Goal: Task Accomplishment & Management: Manage account settings

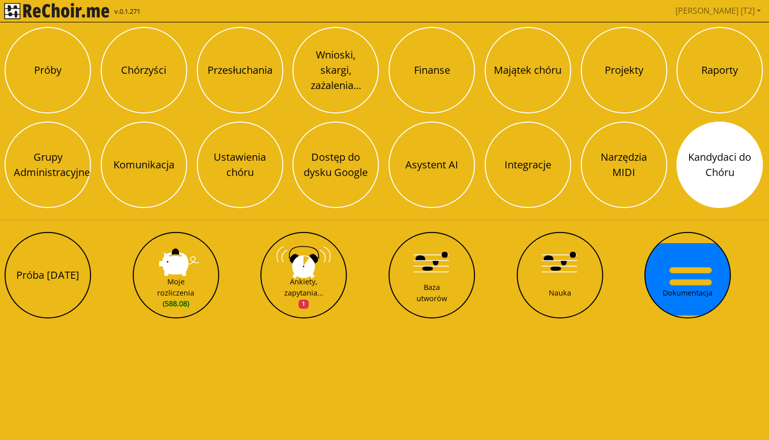
click at [704, 172] on button "Kandydaci do Chóru" at bounding box center [719, 164] width 86 height 86
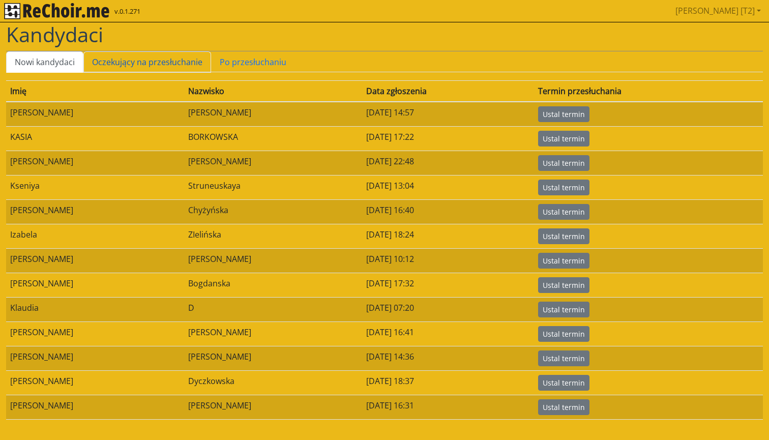
click at [145, 60] on link "Oczekujący na przesłuchanie" at bounding box center [147, 61] width 128 height 21
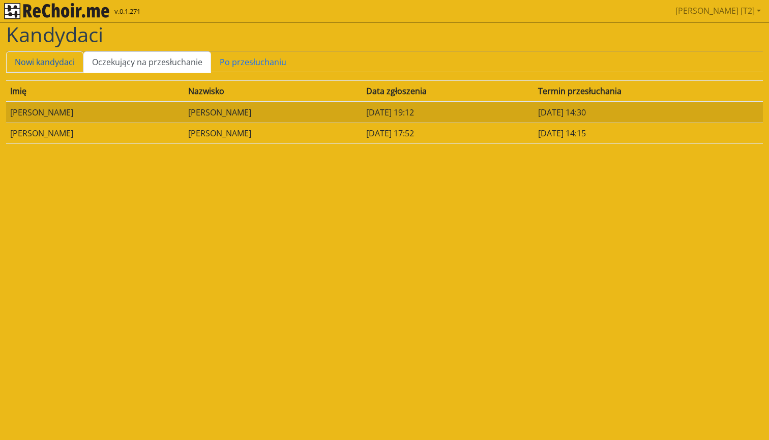
click at [60, 62] on link "Nowi kandydaci" at bounding box center [44, 61] width 77 height 21
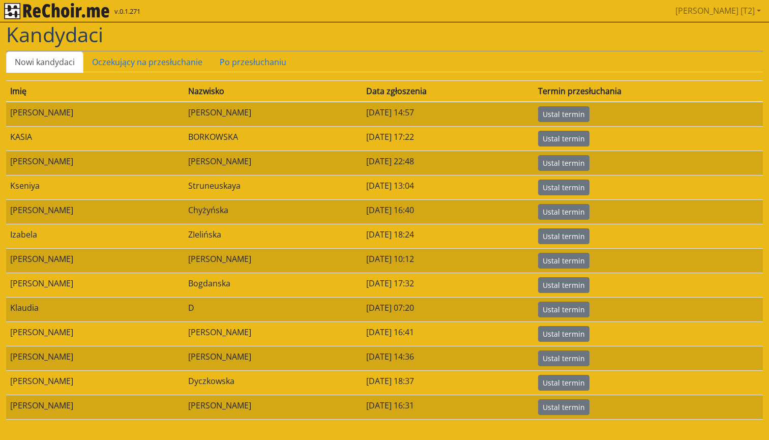
click at [366, 96] on div "Data zgłoszenia" at bounding box center [448, 91] width 164 height 12
click at [167, 57] on link "Oczekujący na przesłuchanie" at bounding box center [147, 61] width 128 height 21
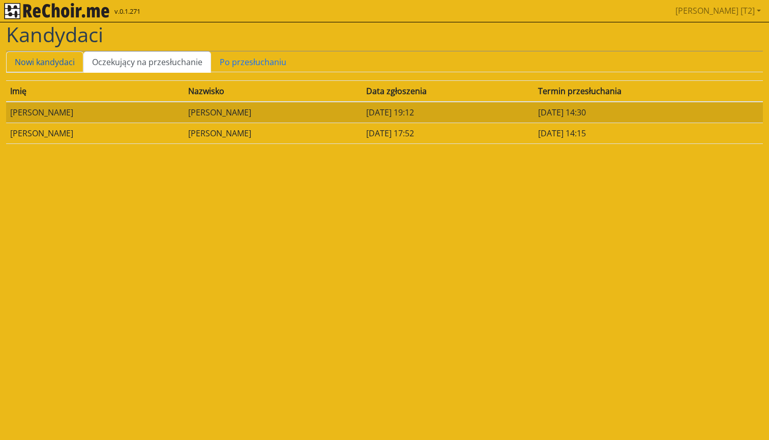
click at [73, 62] on link "Nowi kandydaci" at bounding box center [44, 61] width 77 height 21
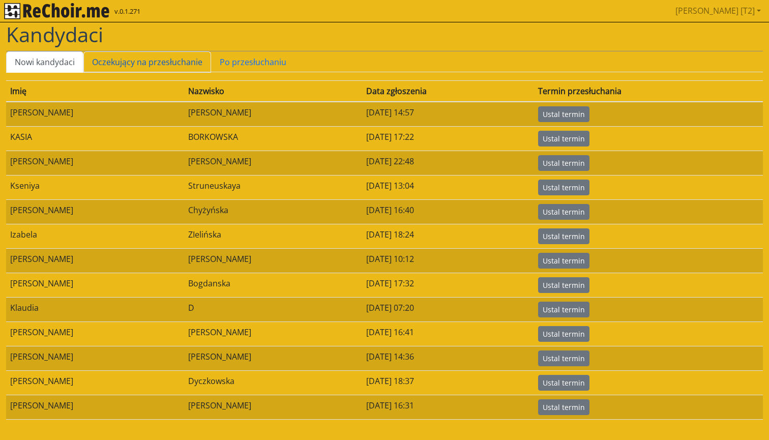
click at [138, 56] on link "Oczekujący na przesłuchanie" at bounding box center [147, 61] width 128 height 21
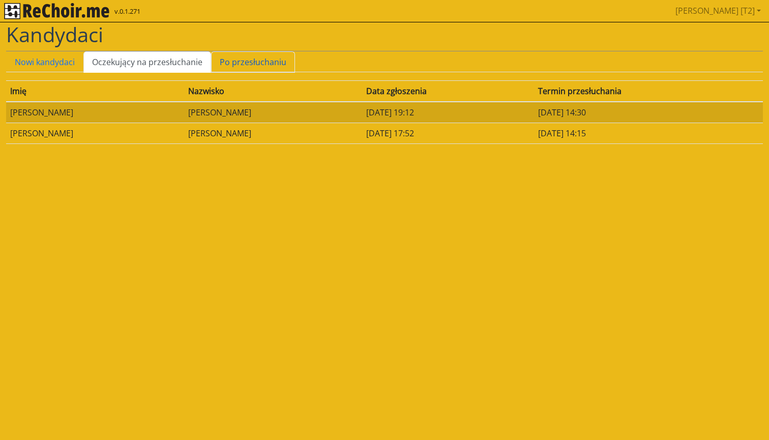
click at [229, 55] on link "Po przesłuchaniu" at bounding box center [253, 61] width 84 height 21
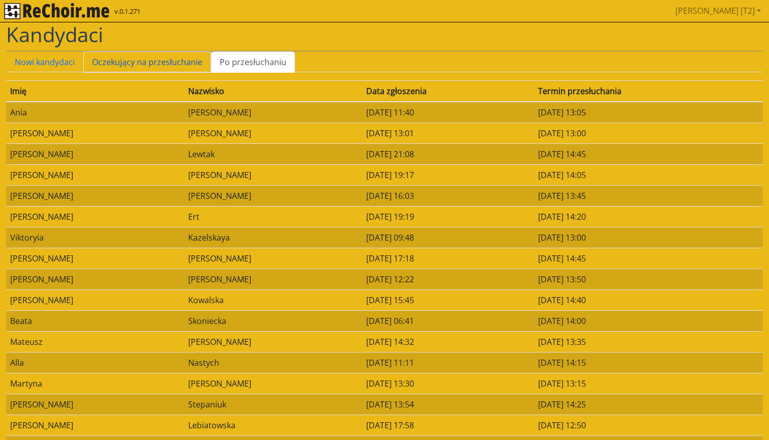
click at [130, 60] on link "Oczekujący na przesłuchanie" at bounding box center [147, 61] width 128 height 21
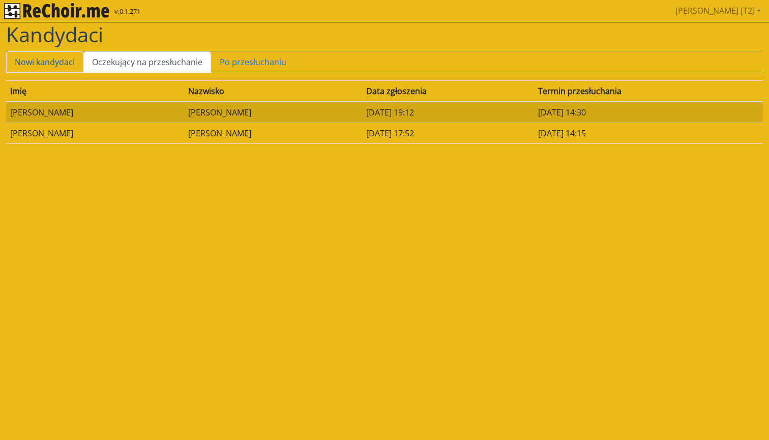
click at [51, 60] on link "Nowi kandydaci" at bounding box center [44, 61] width 77 height 21
